Goal: Task Accomplishment & Management: Use online tool/utility

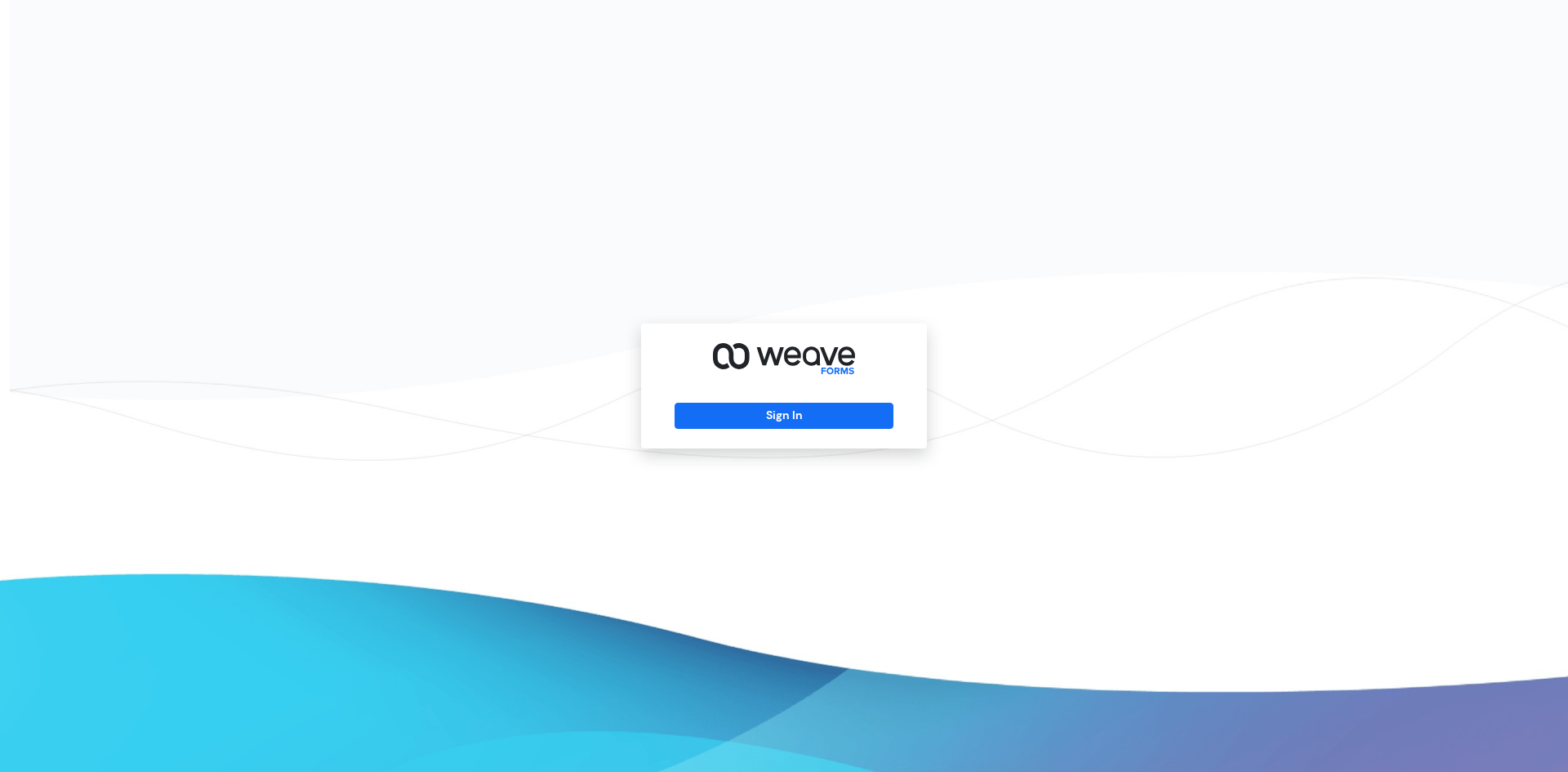
click at [807, 401] on div "Sign In" at bounding box center [784, 386] width 286 height 125
click at [805, 406] on button "Sign In" at bounding box center [783, 415] width 218 height 26
